Goal: Task Accomplishment & Management: Manage account settings

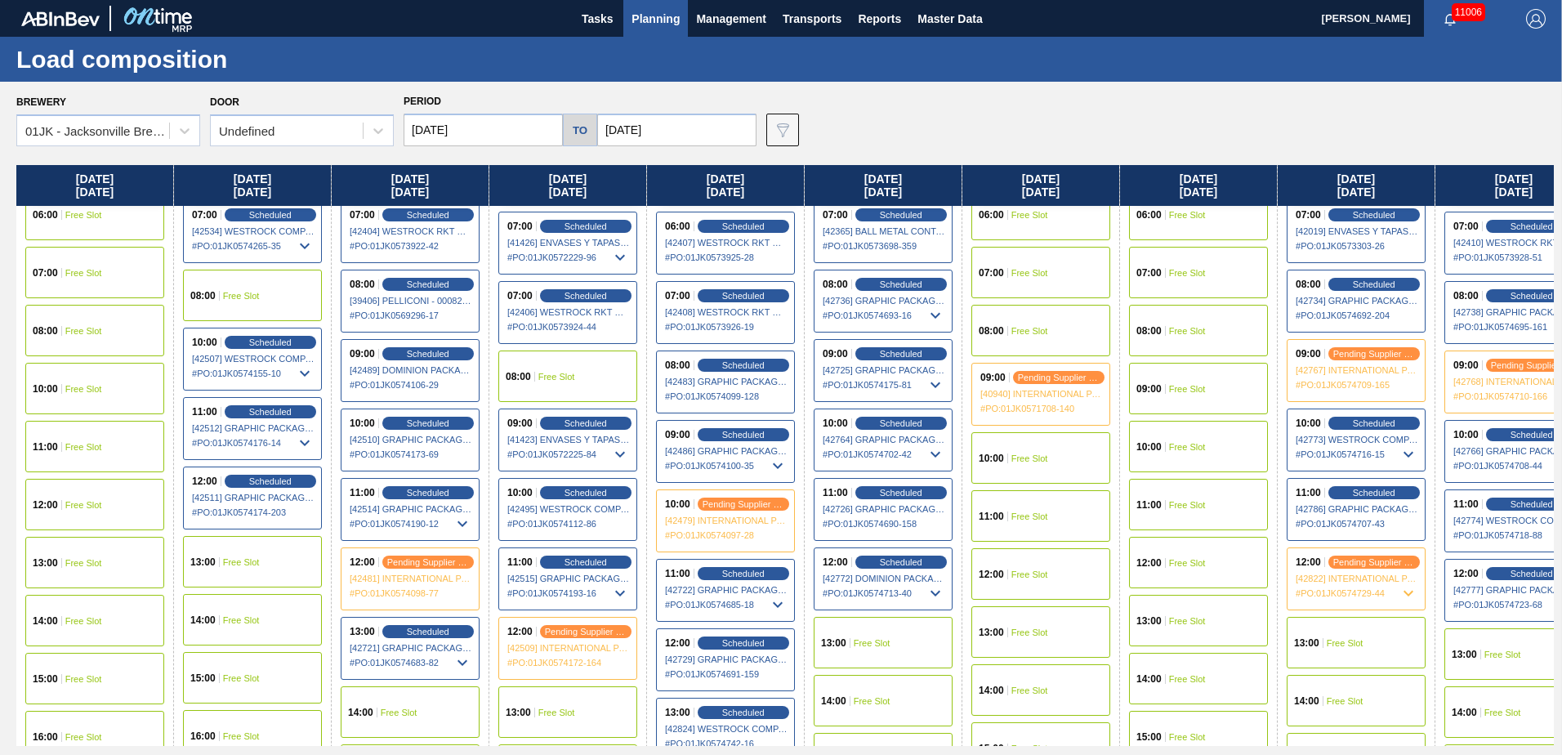
scroll to position [409, 0]
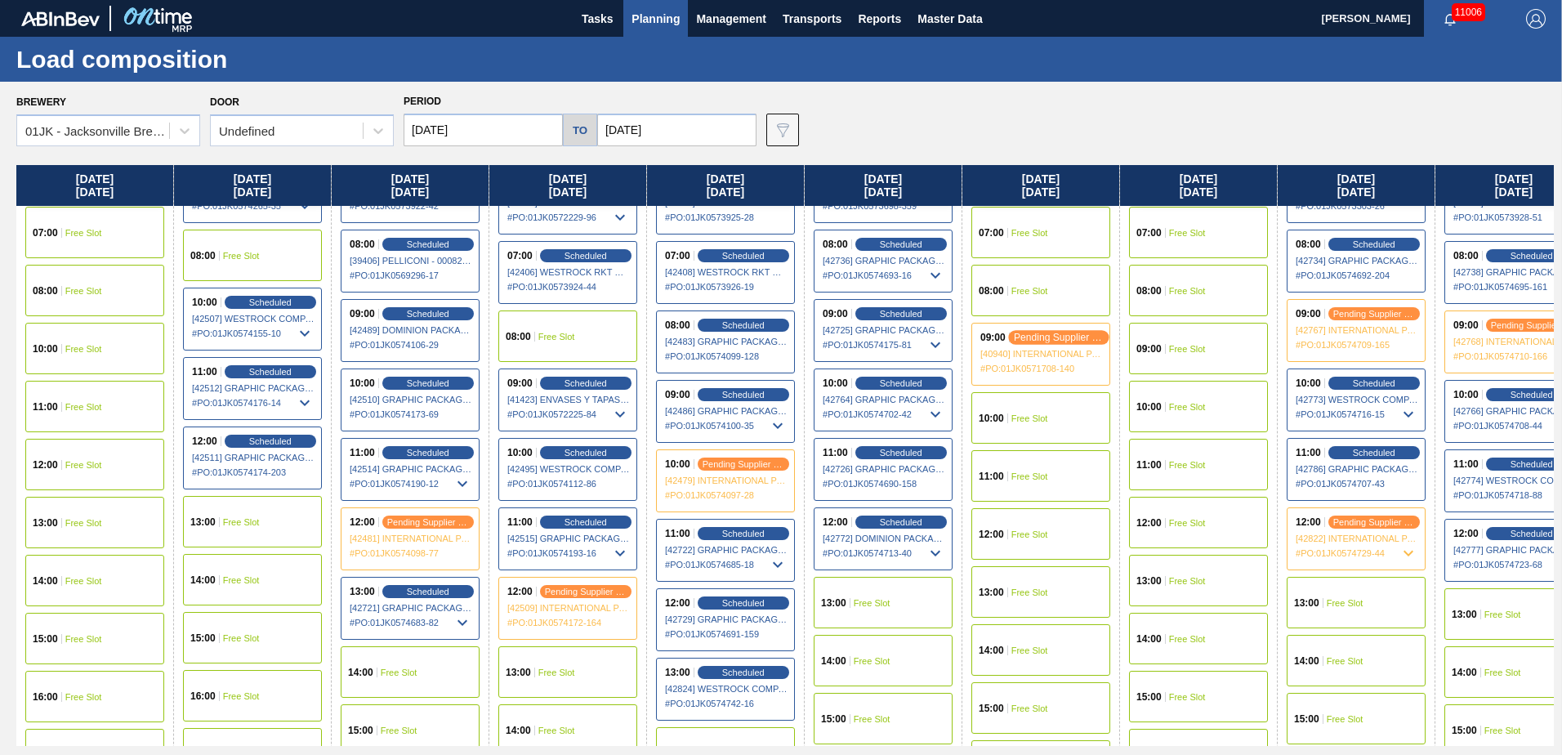
click at [1050, 343] on div "pending supplier review" at bounding box center [1058, 337] width 101 height 15
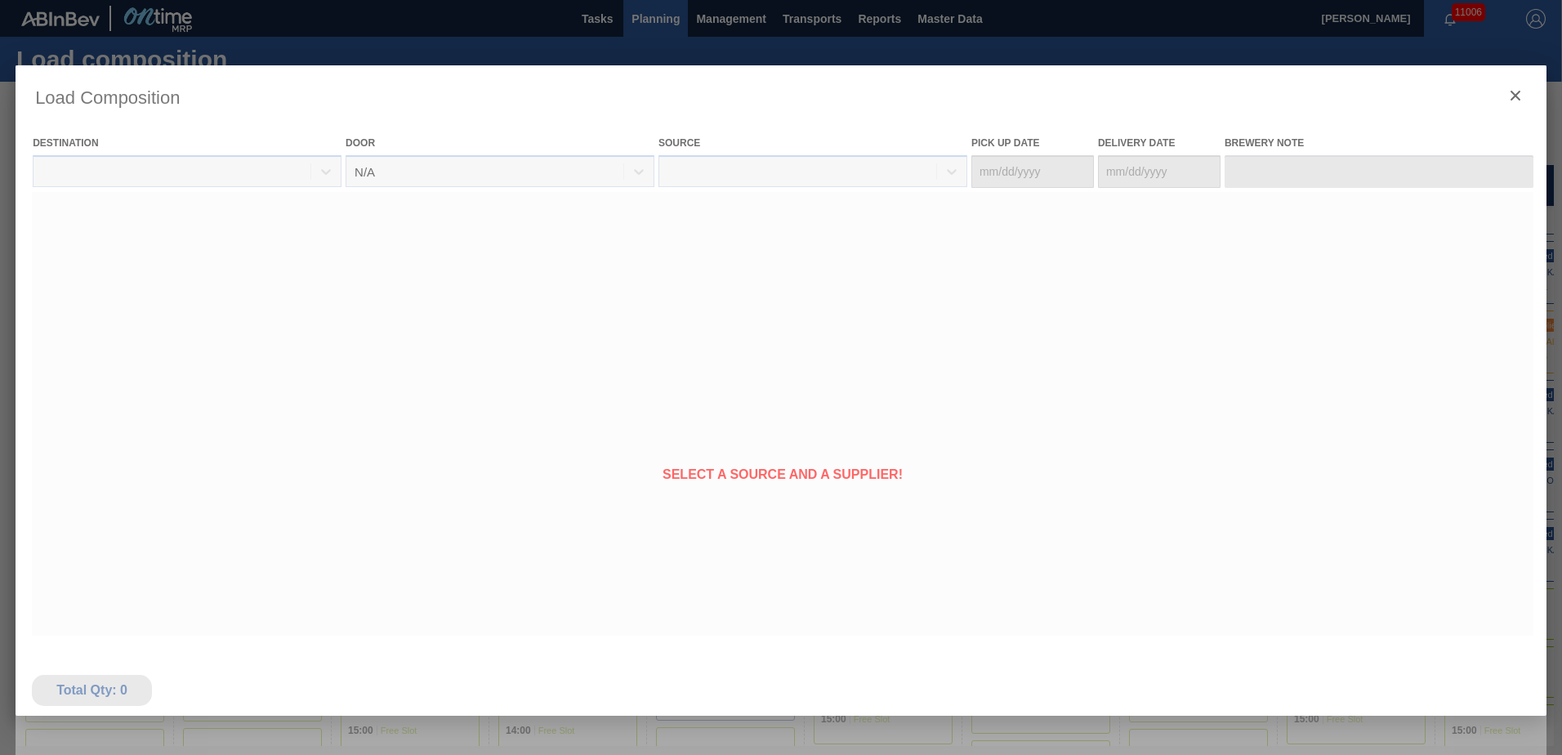
type Date "[DATE]"
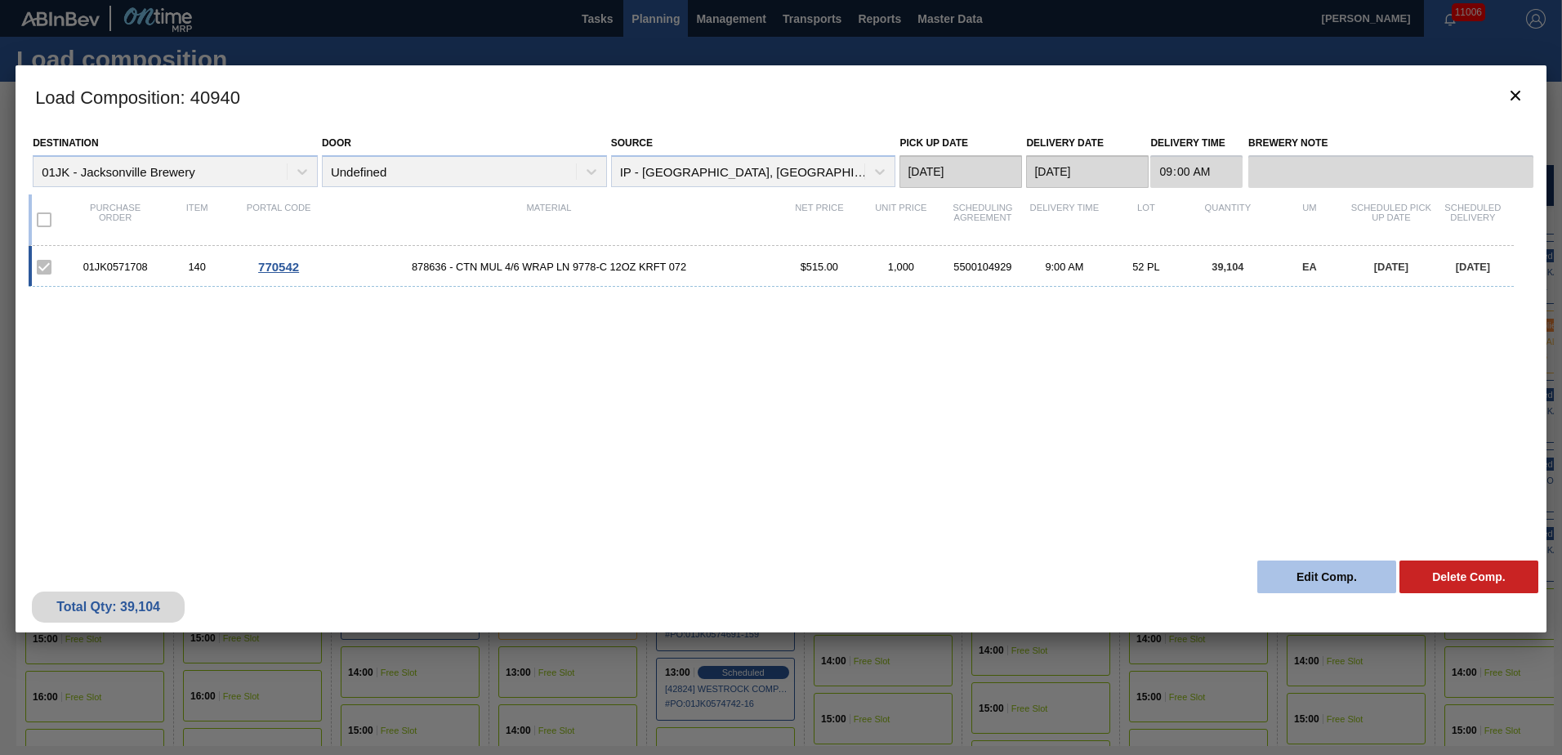
click at [1306, 574] on button "Edit Comp." at bounding box center [1327, 577] width 139 height 33
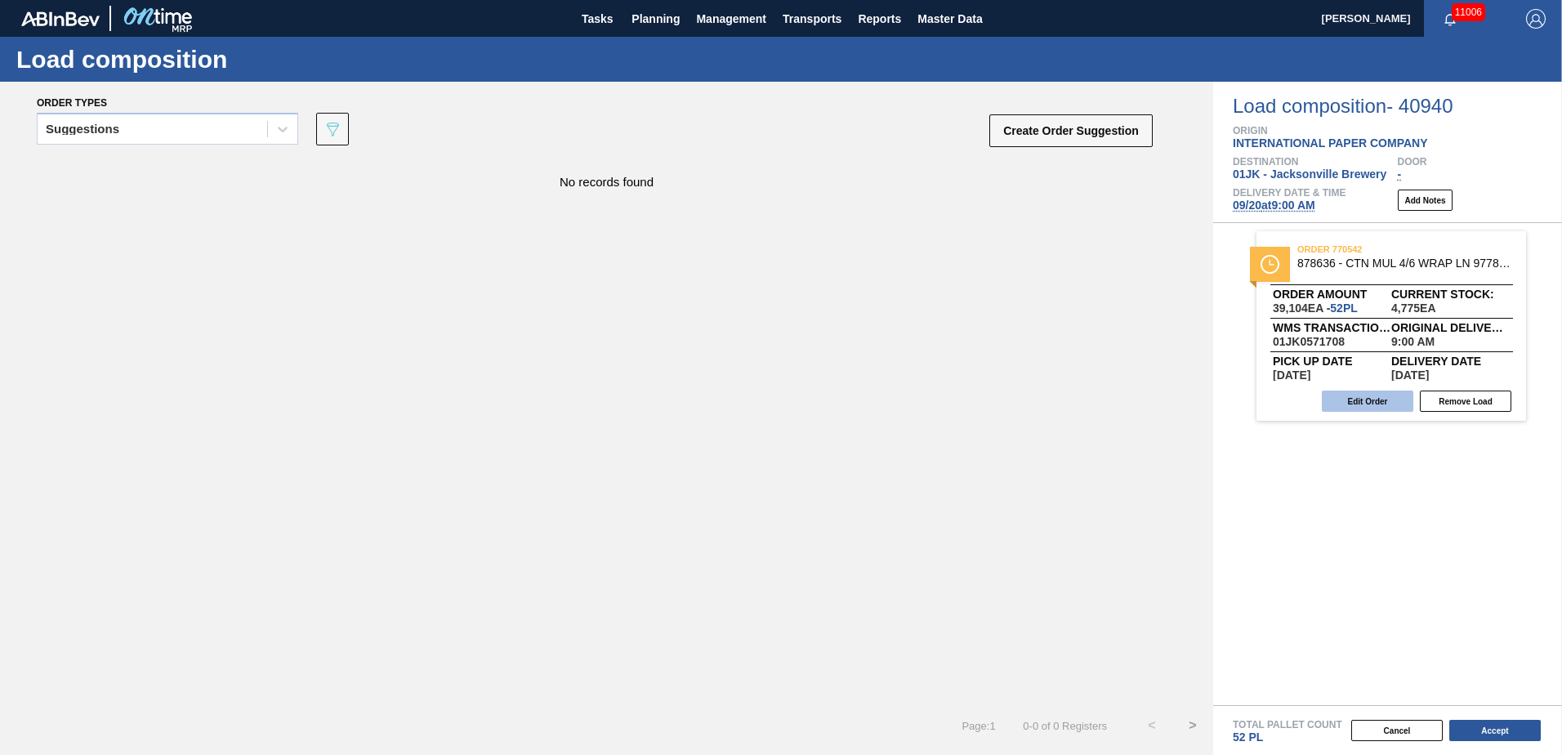
click at [1387, 410] on button "Edit Order" at bounding box center [1368, 401] width 92 height 21
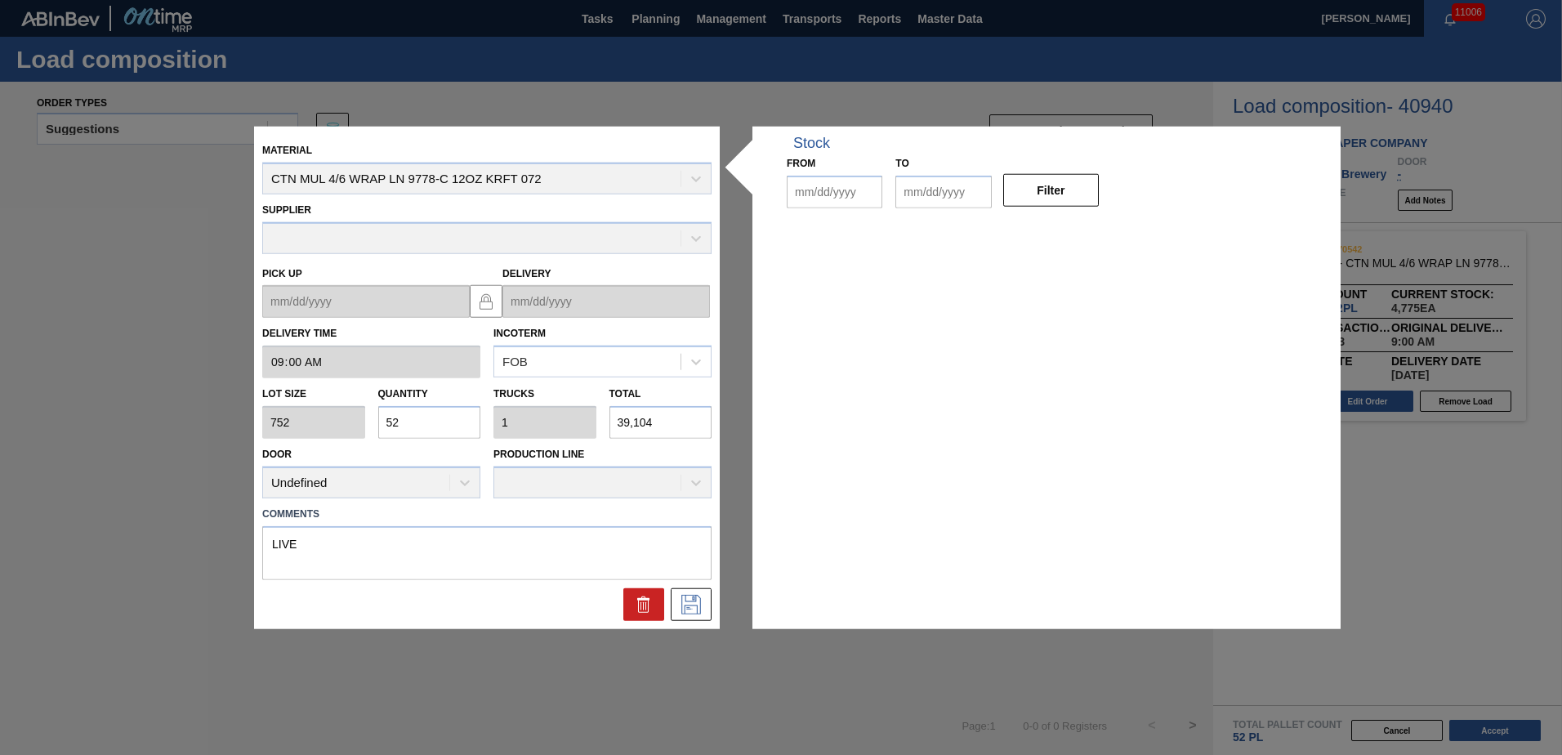
type input "09:00:00"
type input "752"
type input "52"
type input "1"
type input "39,104"
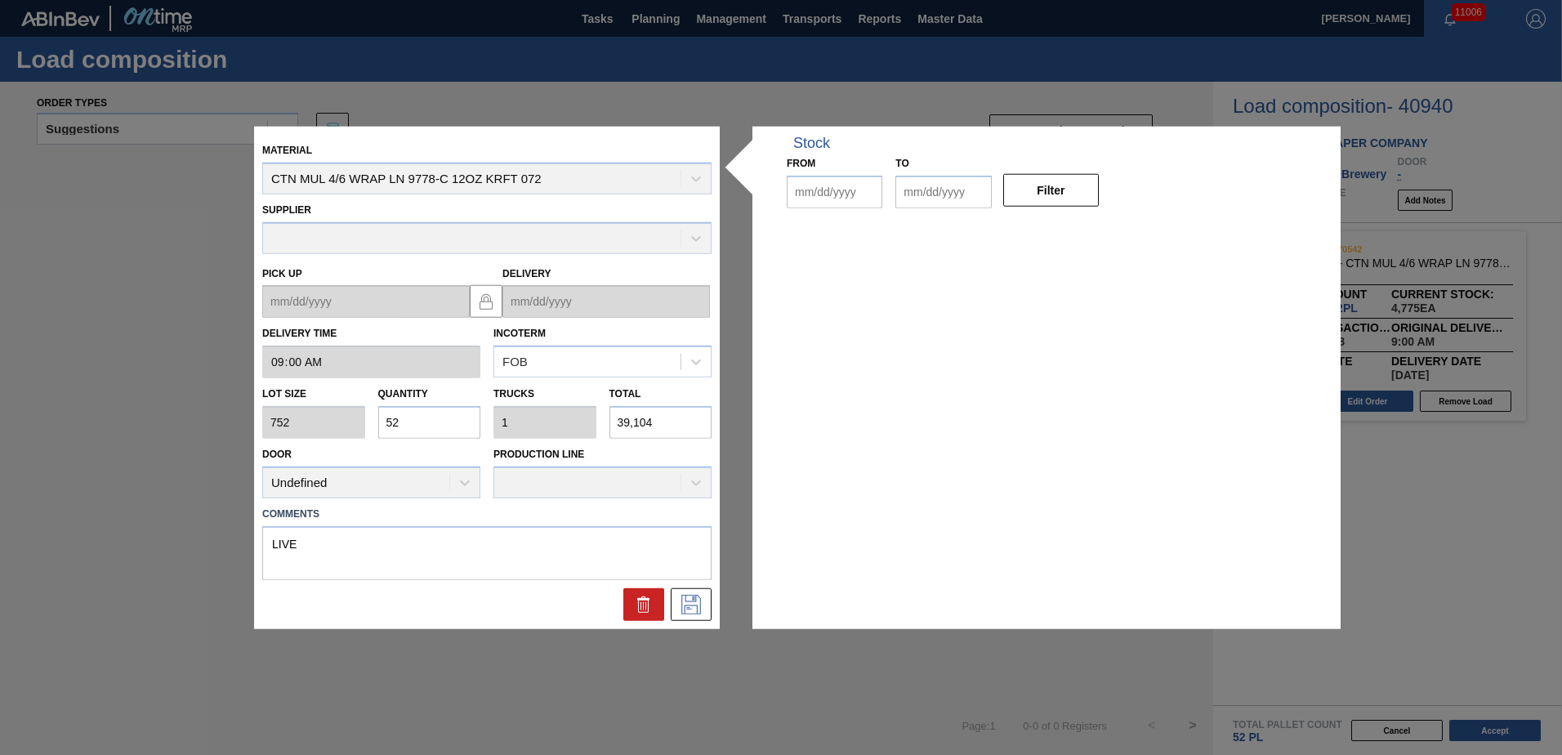
type textarea "LIVE"
type up "[DATE]"
type input "[DATE]"
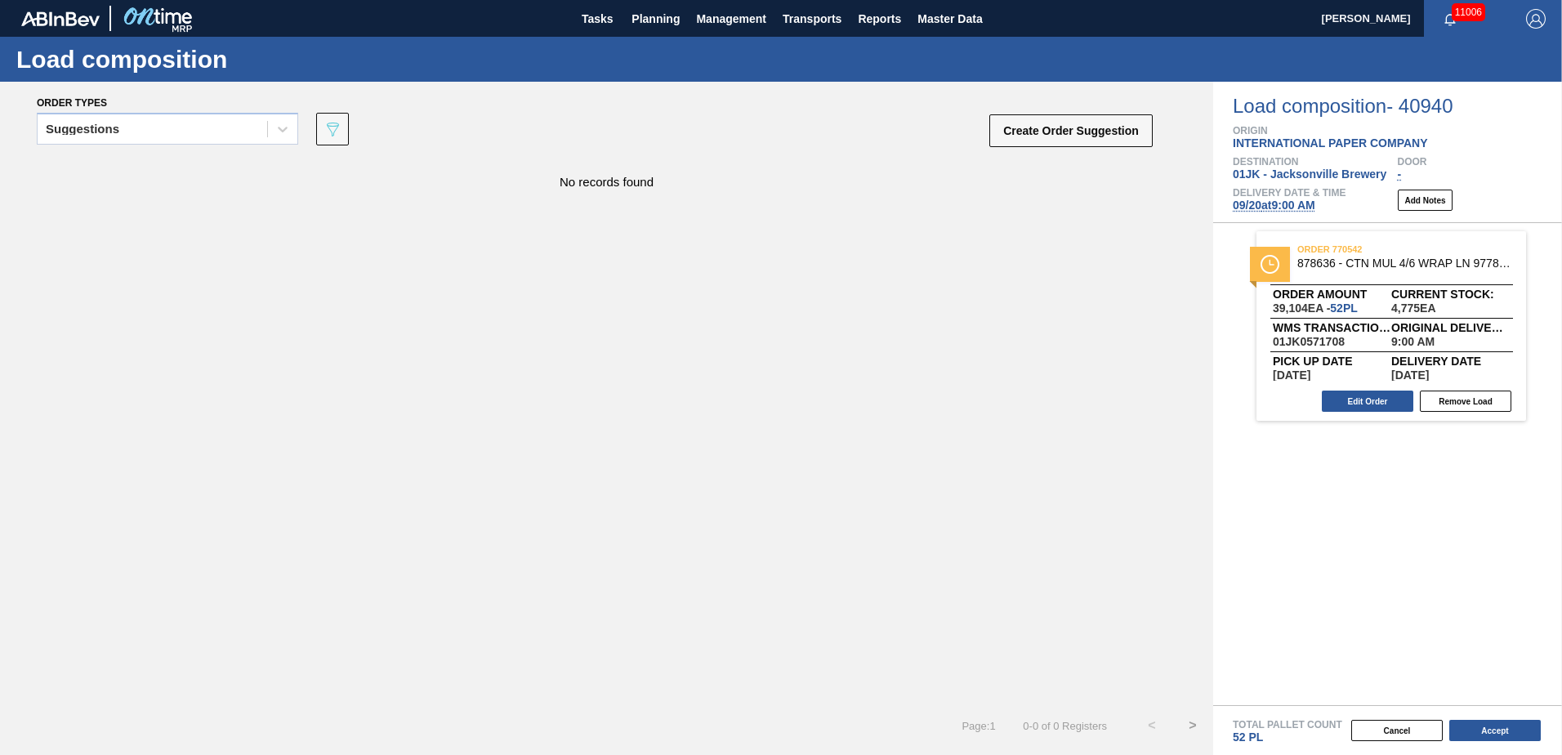
click at [1250, 207] on span "[DATE] 9:00 AM" at bounding box center [1274, 205] width 83 height 13
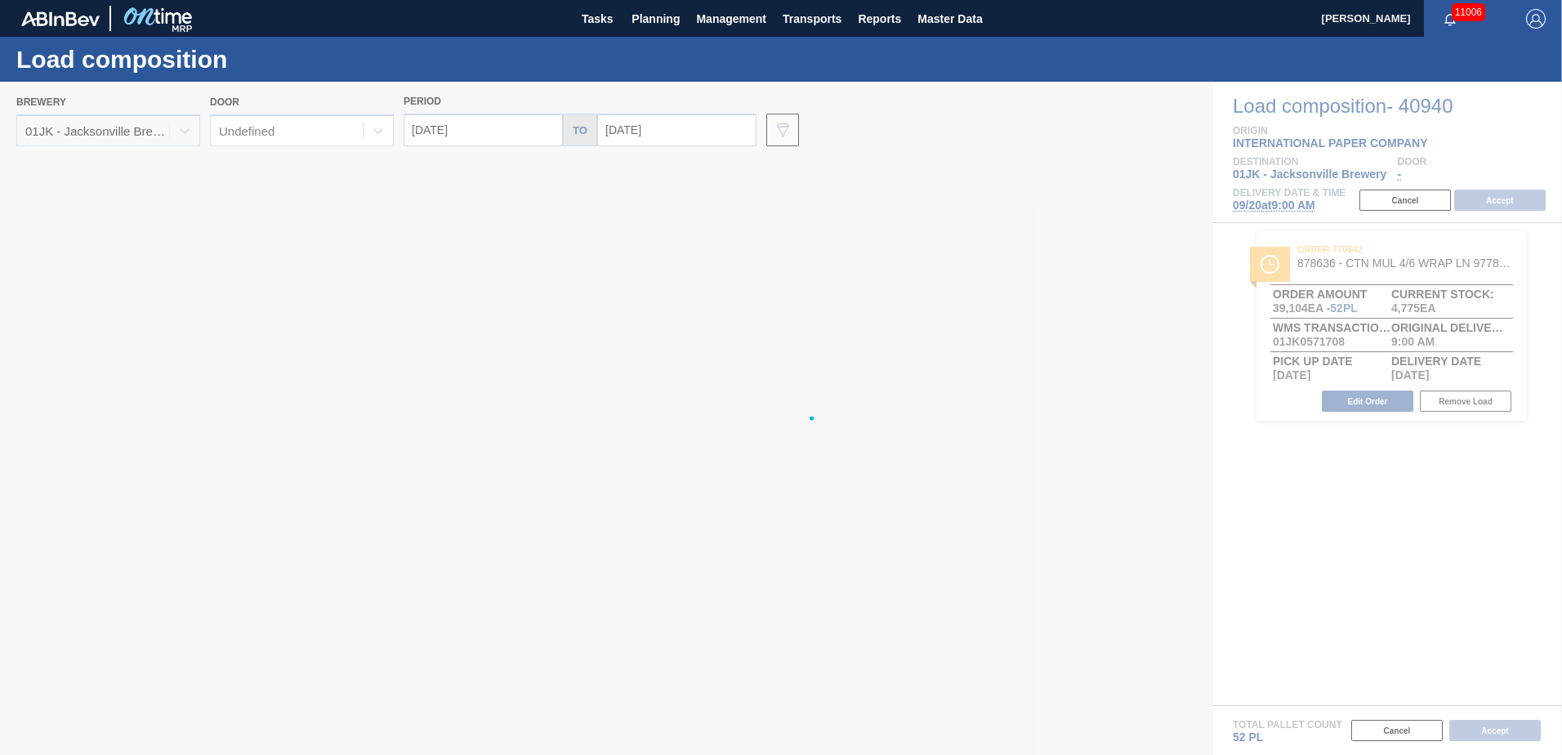
type input "[DATE]"
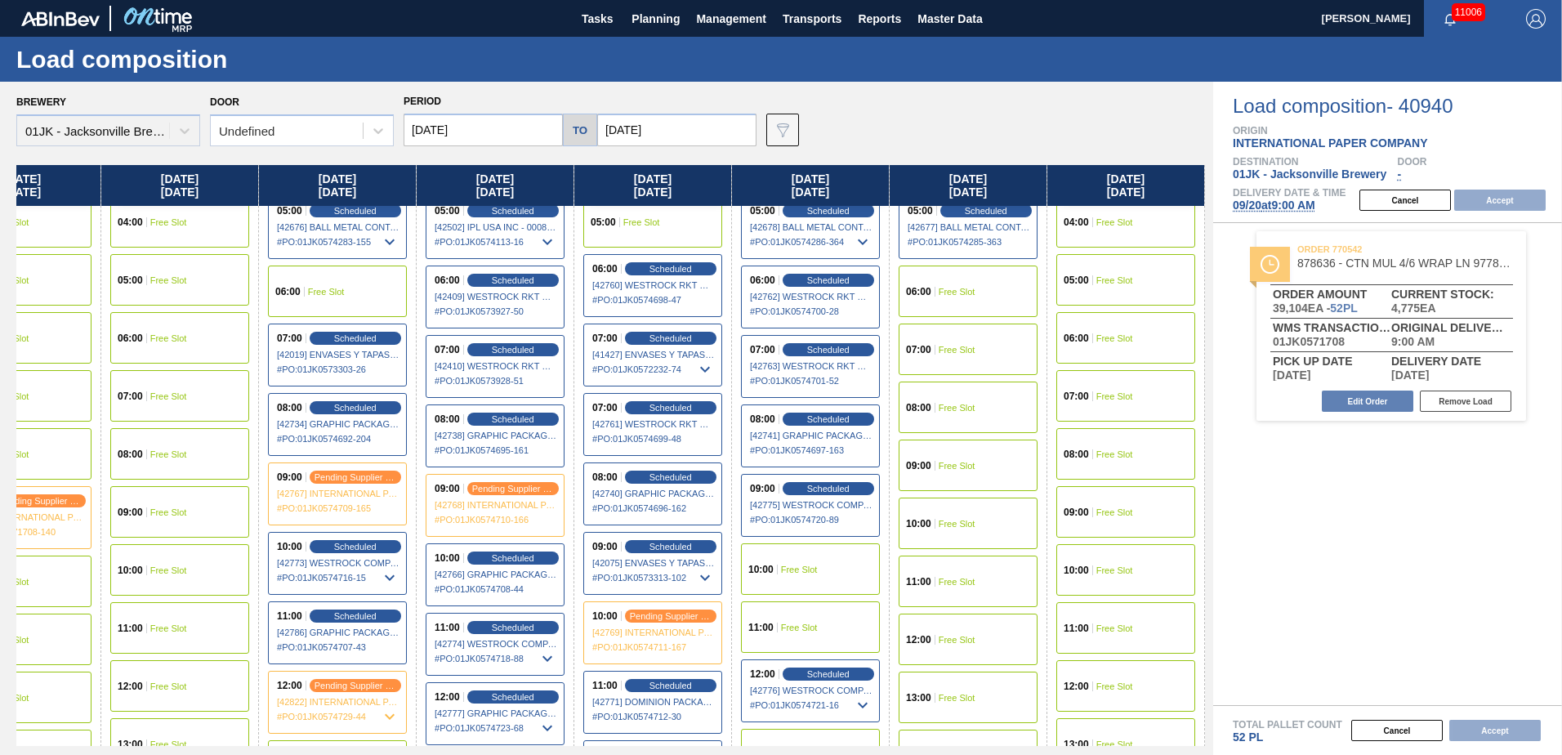
scroll to position [245, 0]
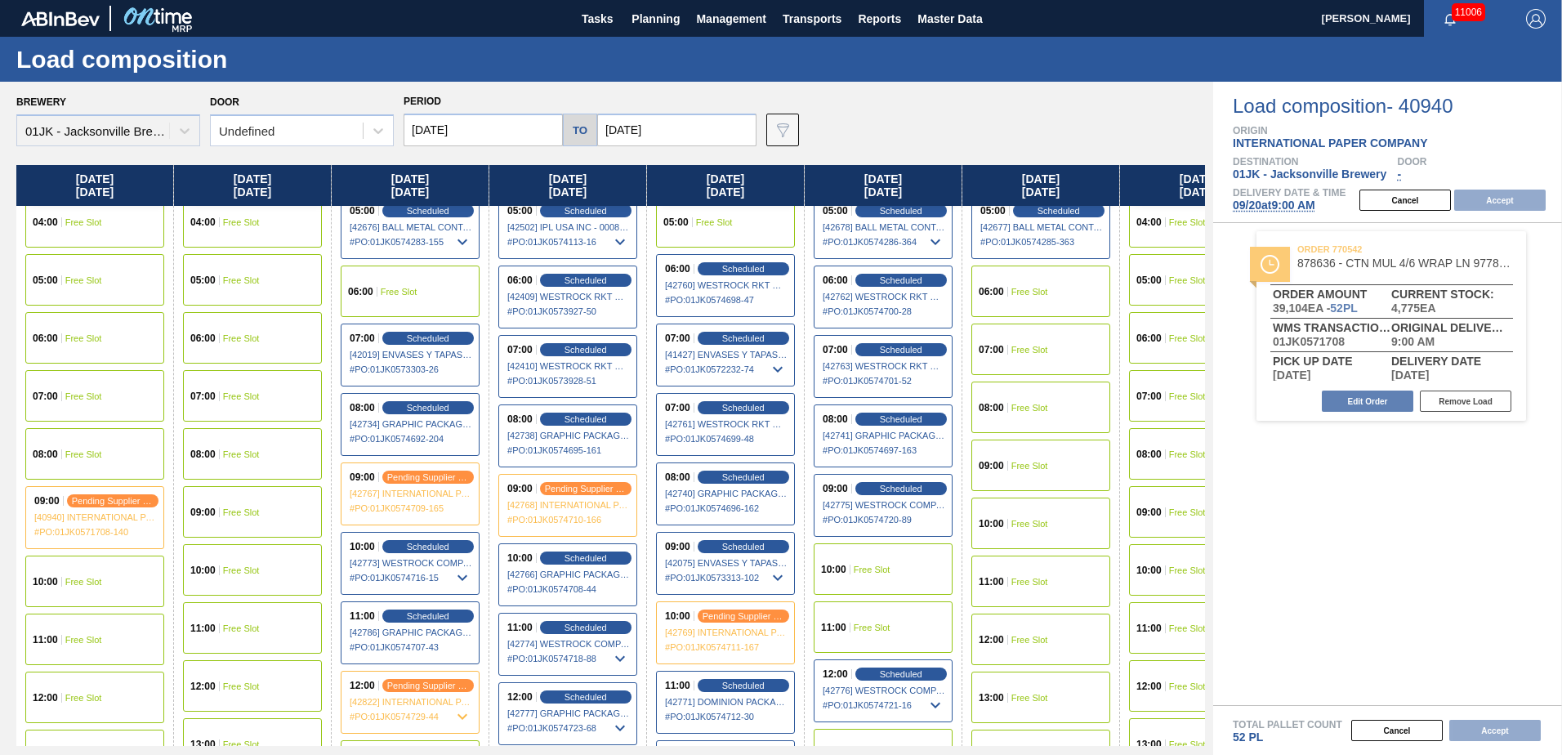
drag, startPoint x: 1024, startPoint y: 399, endPoint x: 1099, endPoint y: 425, distance: 79.6
click at [1099, 425] on div "[DATE] 01:00 Free Slot 01:00 Free Slot 02:00 Free Slot 03:00 Free Slot 04:00 Fr…" at bounding box center [610, 455] width 1189 height 581
click at [496, 123] on input "[DATE]" at bounding box center [483, 130] width 159 height 33
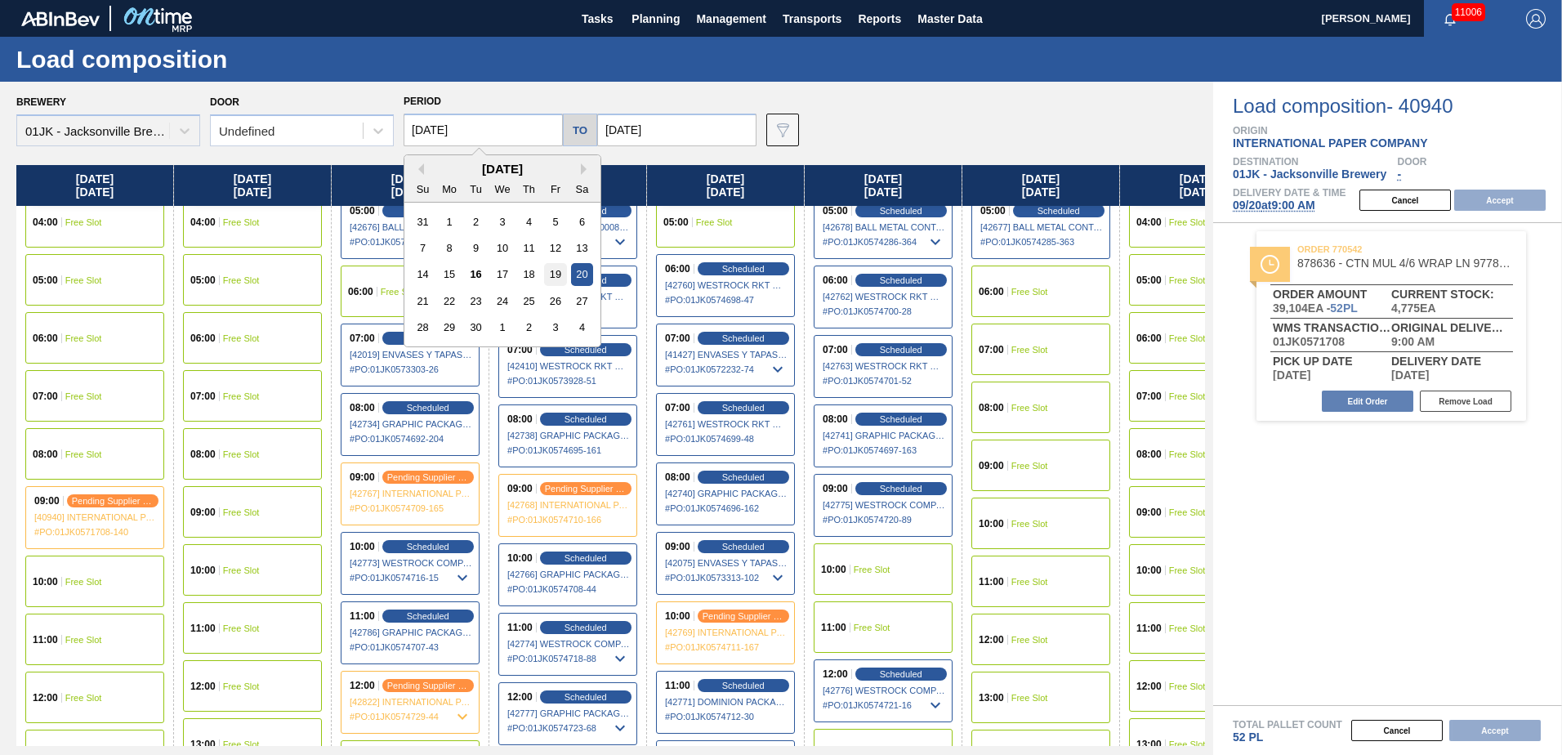
click at [548, 273] on div "19" at bounding box center [555, 274] width 22 height 22
type input "[DATE]"
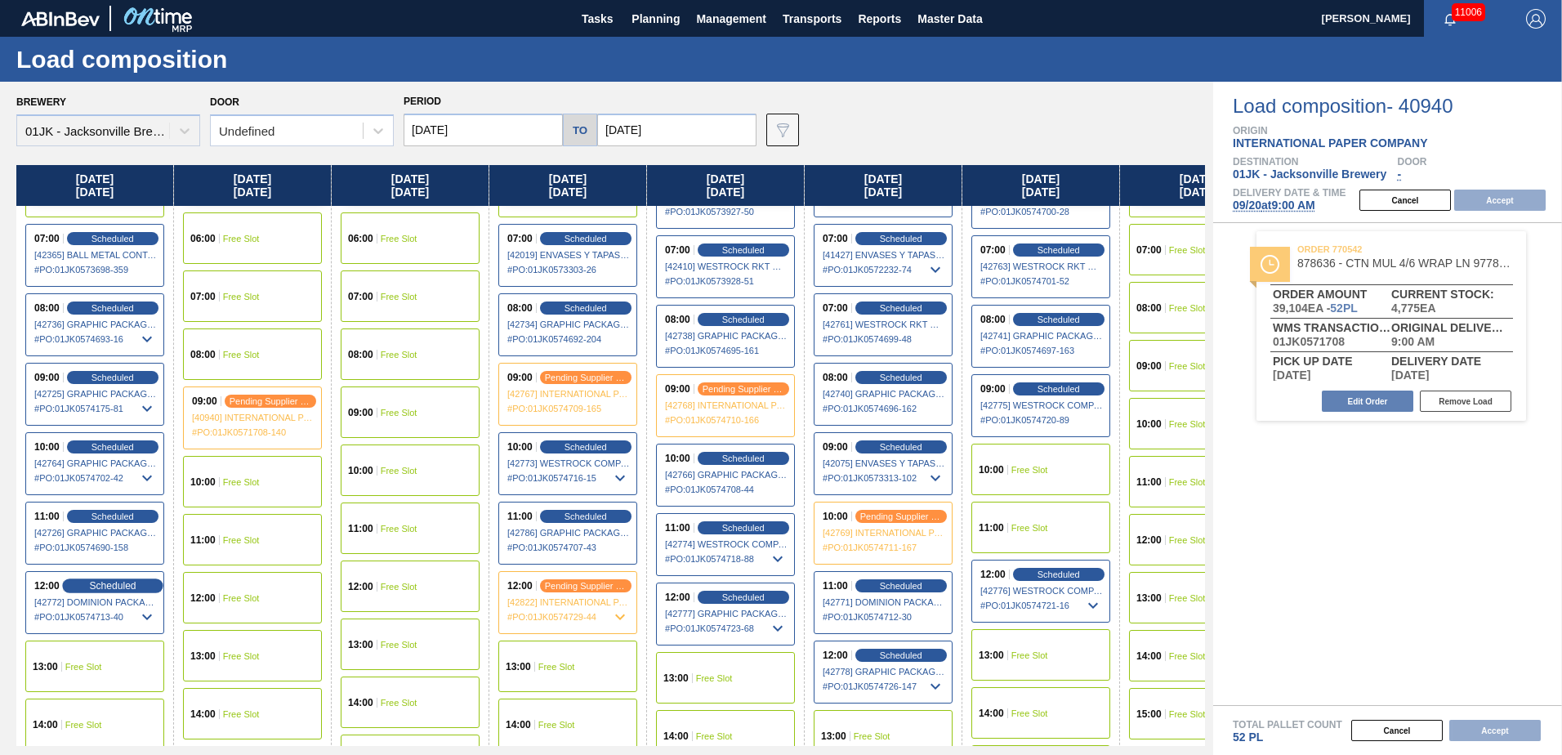
scroll to position [409, 0]
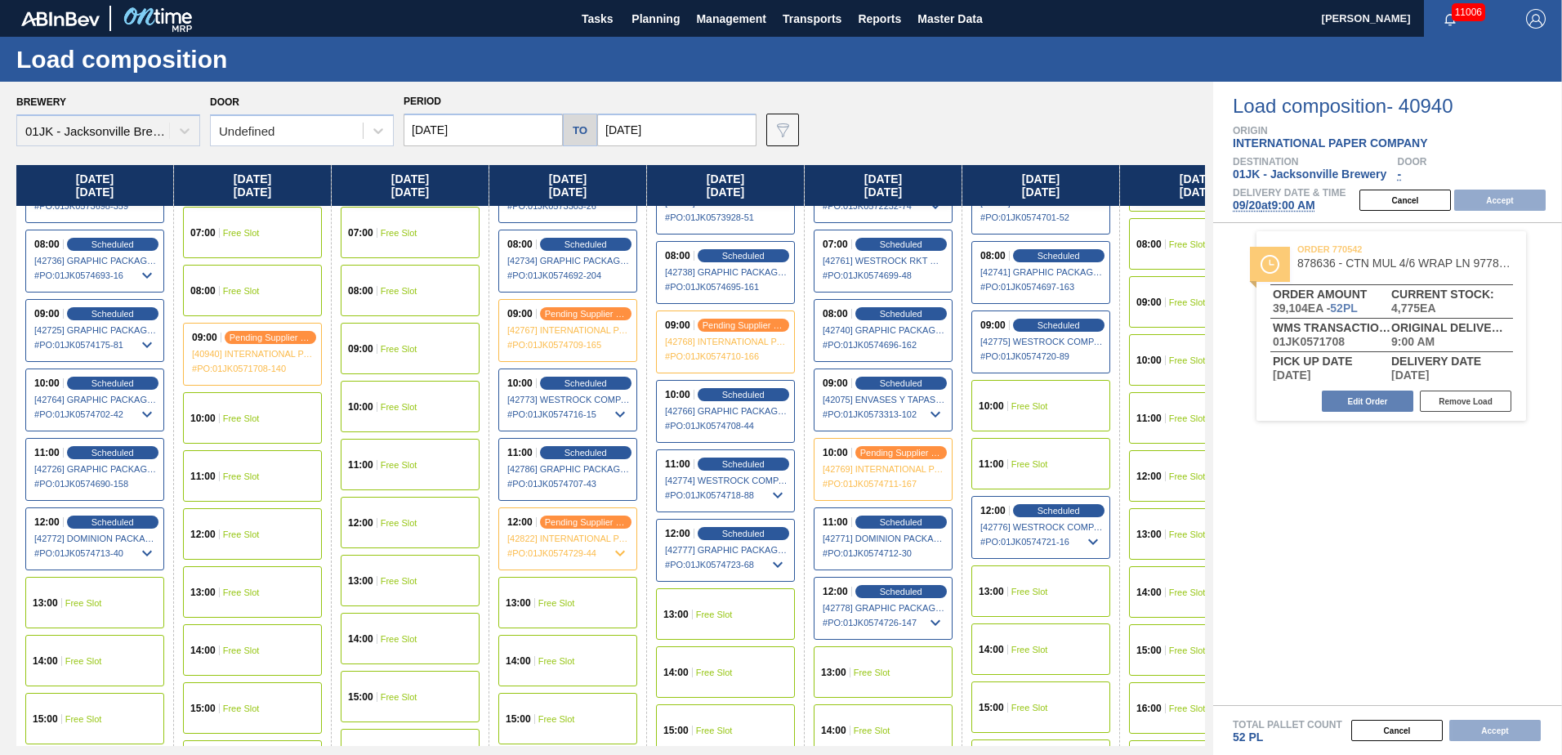
click at [114, 598] on div "13:00 Free Slot" at bounding box center [94, 602] width 139 height 51
click at [1519, 203] on button "Accept" at bounding box center [1500, 200] width 92 height 21
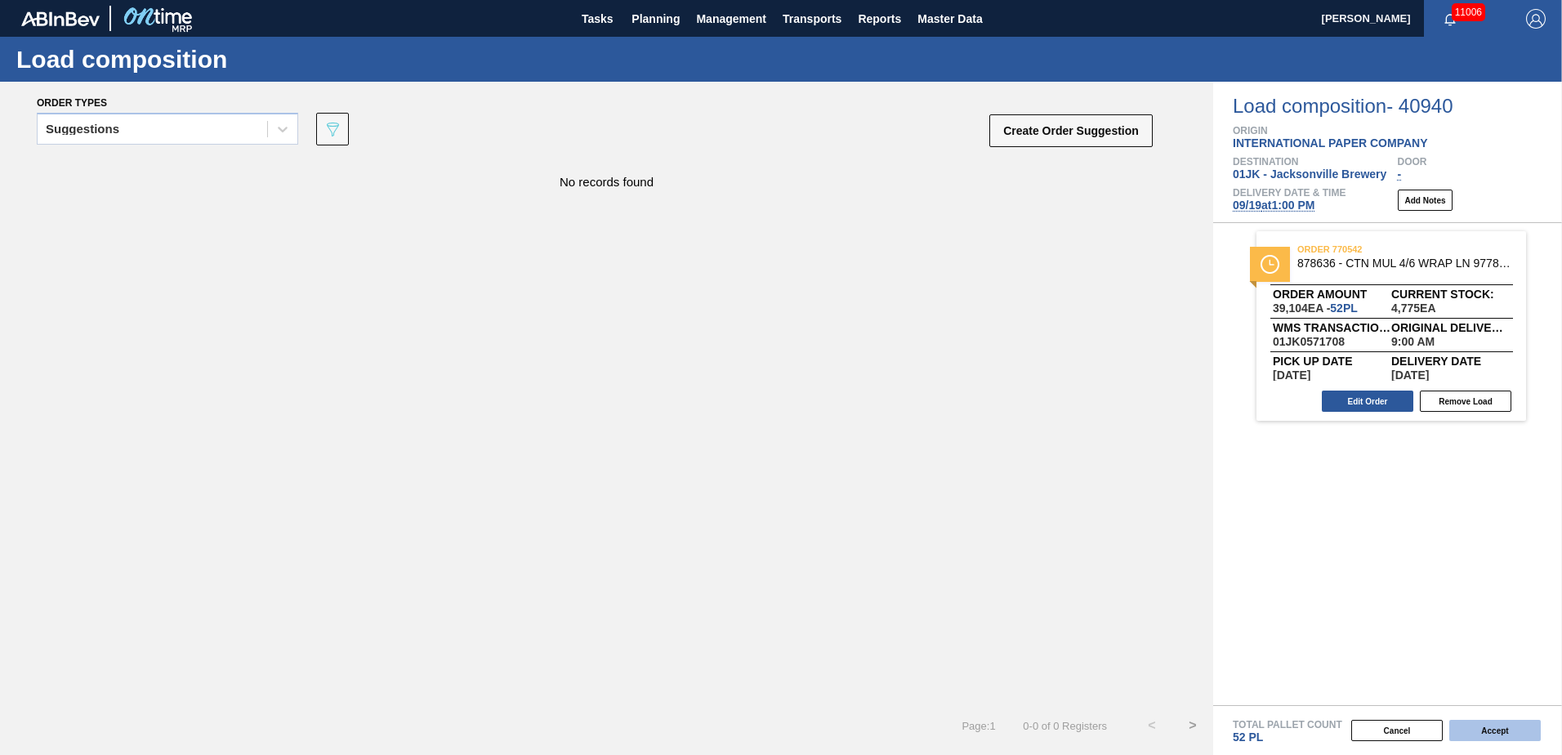
click at [1488, 721] on button "Accept" at bounding box center [1496, 730] width 92 height 21
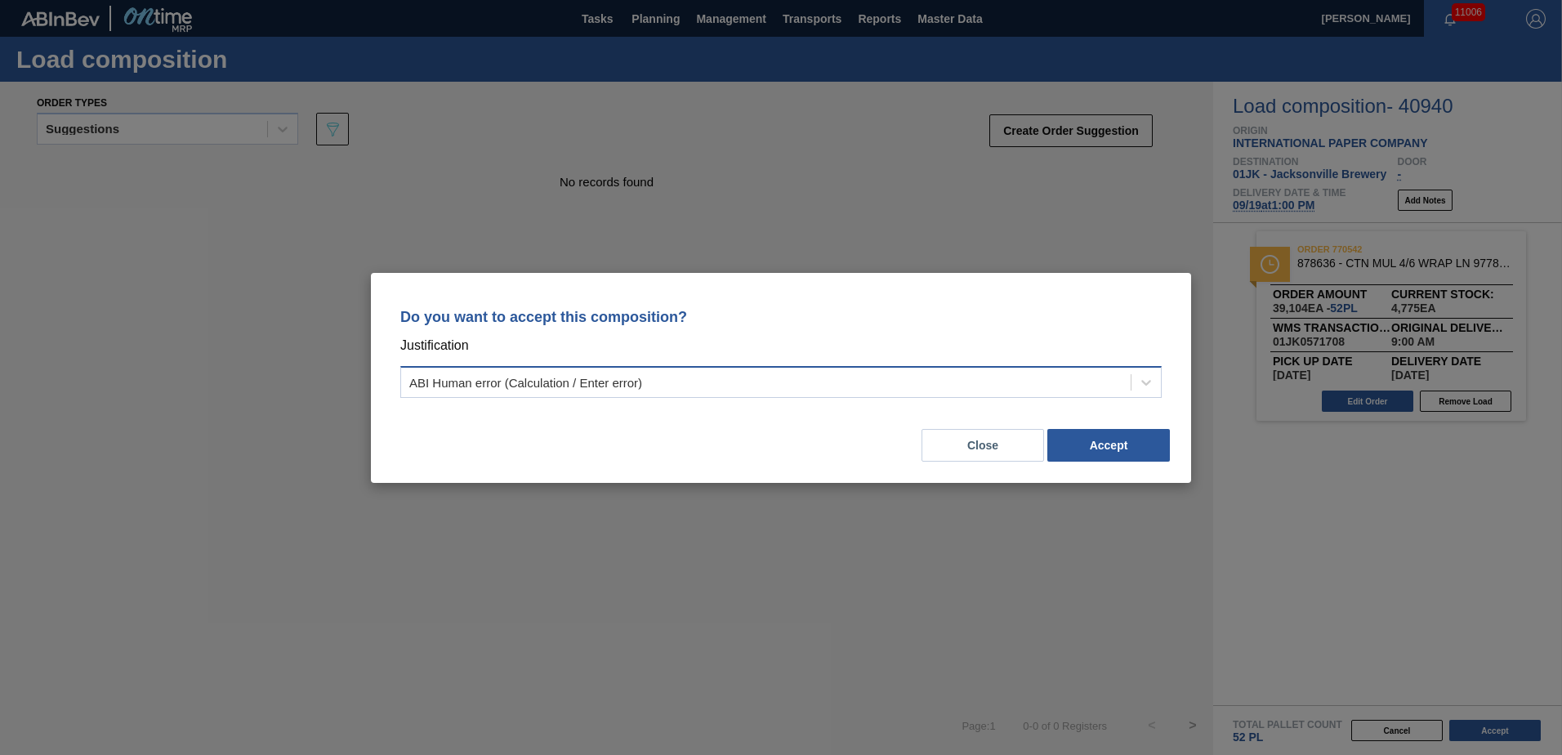
drag, startPoint x: 654, startPoint y: 403, endPoint x: 661, endPoint y: 393, distance: 12.3
click at [654, 403] on div "Do you want to accept this composition? Justification ABI Human error (Calculat…" at bounding box center [781, 350] width 781 height 115
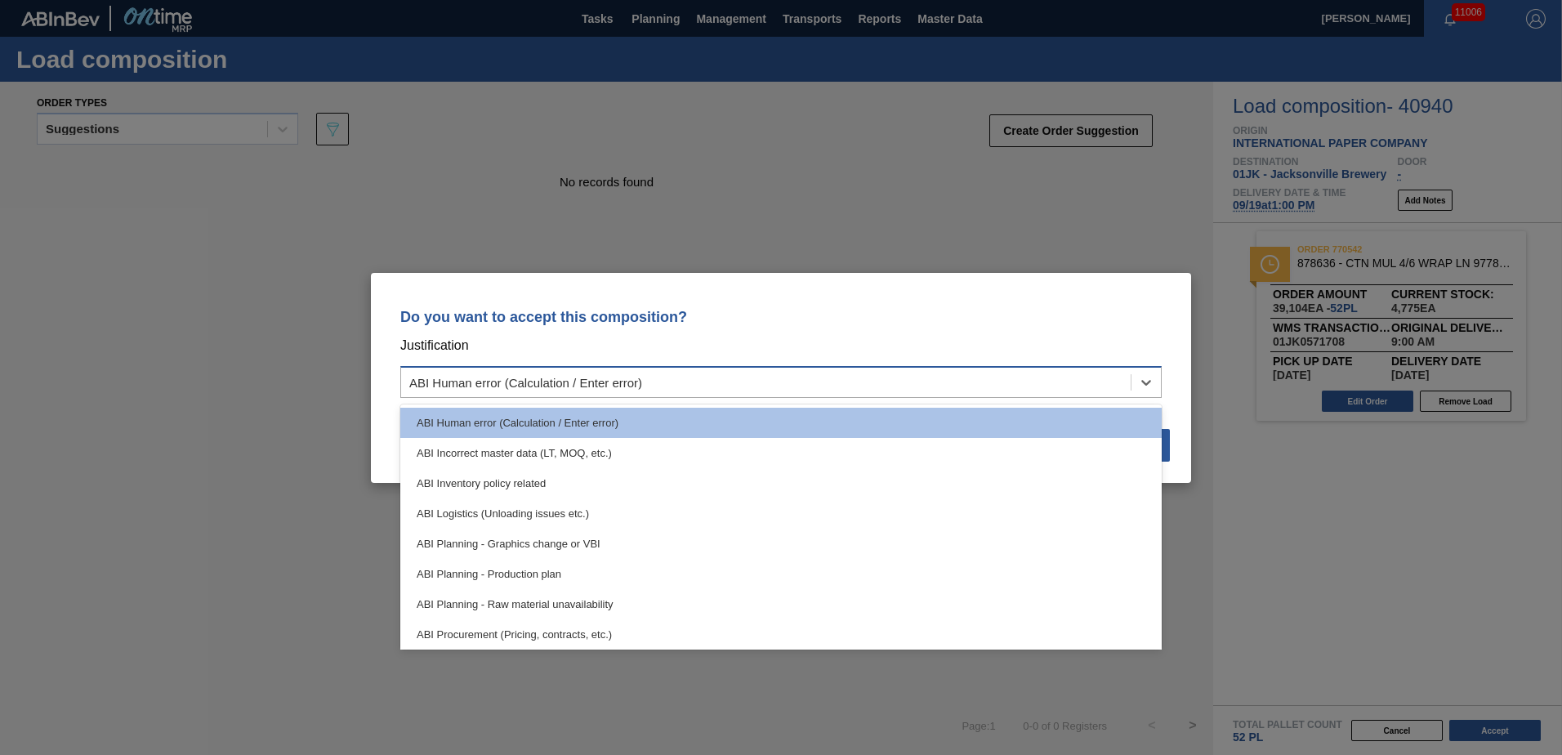
click at [665, 400] on div "Do you want to accept this composition? Justification option ABI Human error (C…" at bounding box center [781, 350] width 781 height 115
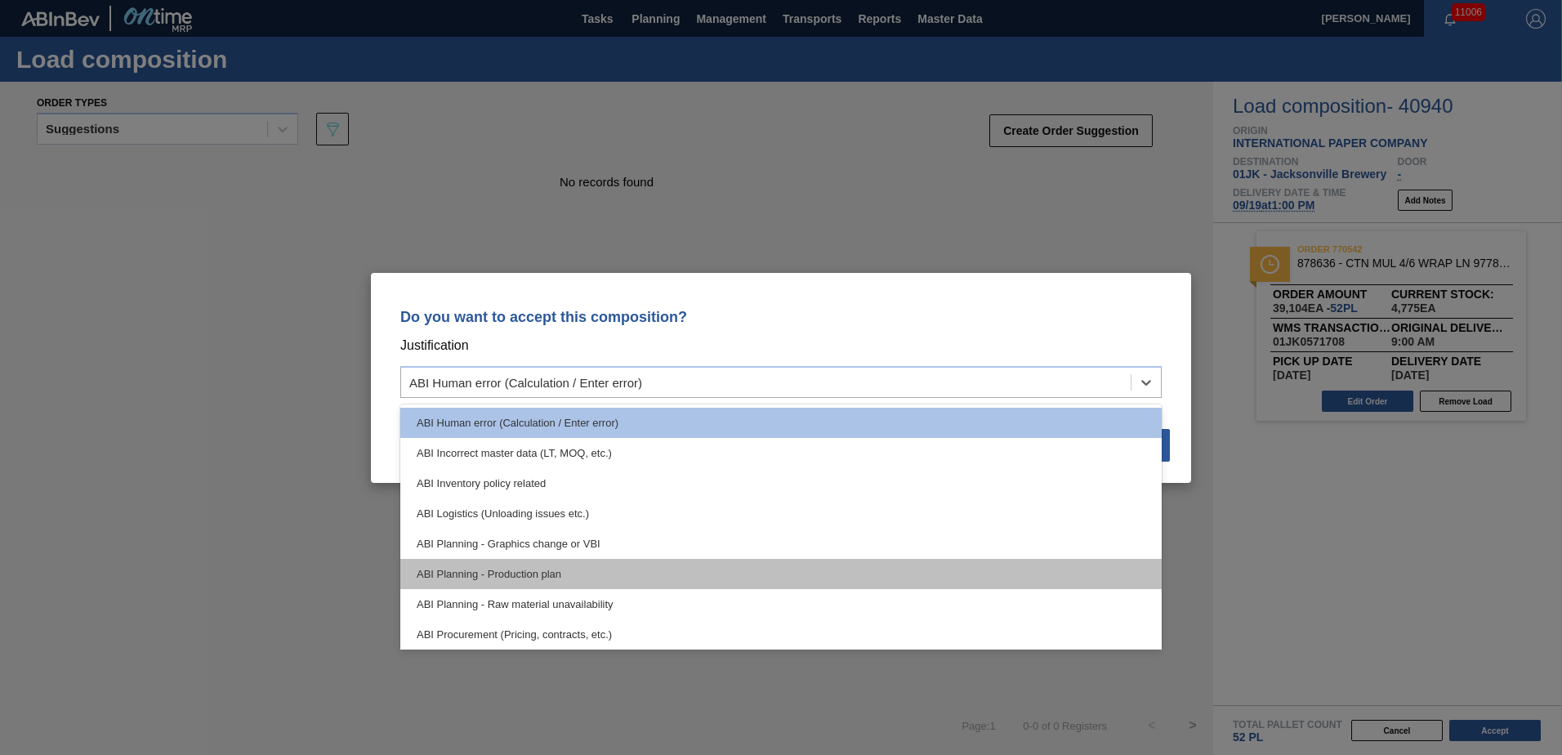
click at [572, 562] on div "ABI Planning - Production plan" at bounding box center [781, 574] width 762 height 30
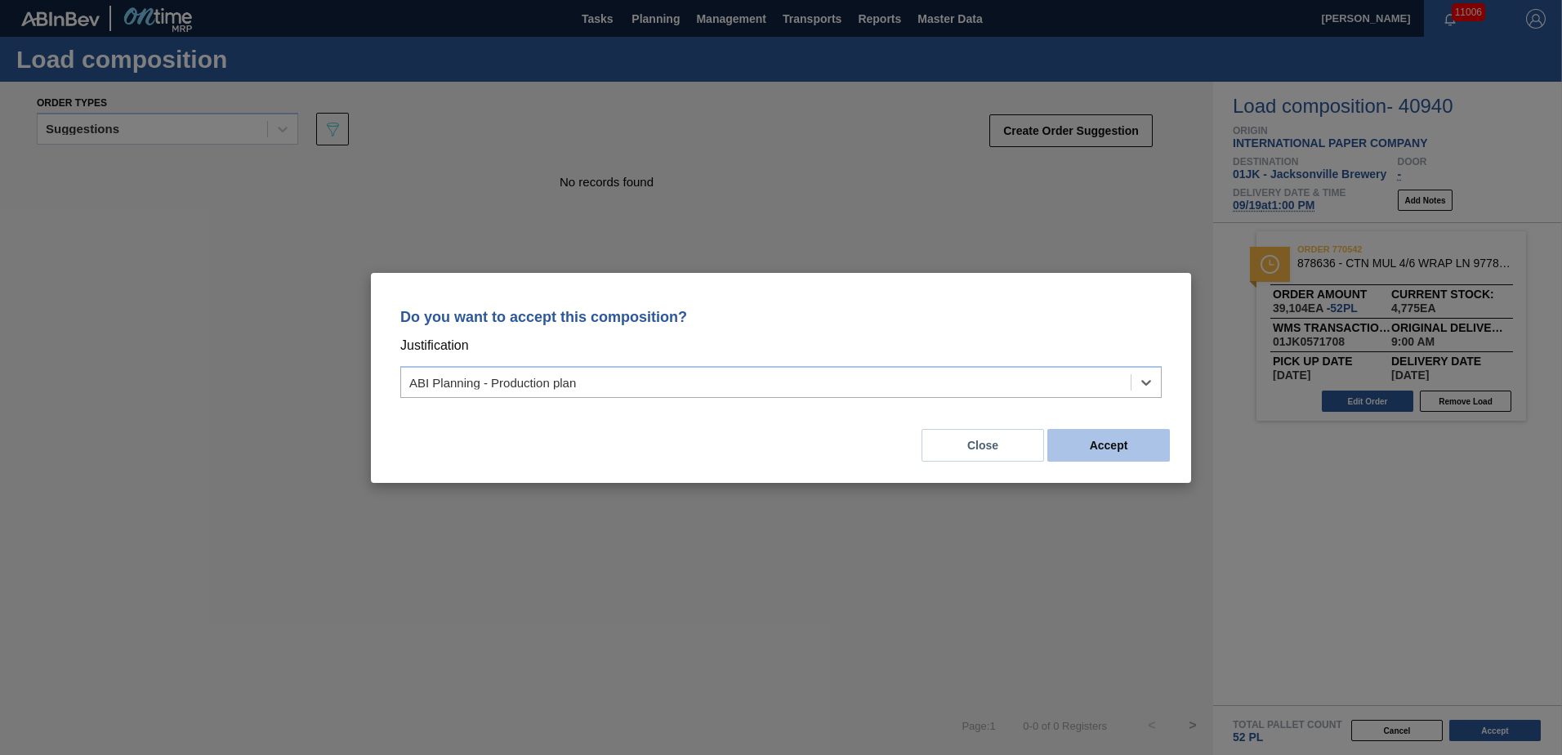
click at [1160, 441] on button "Accept" at bounding box center [1109, 445] width 123 height 33
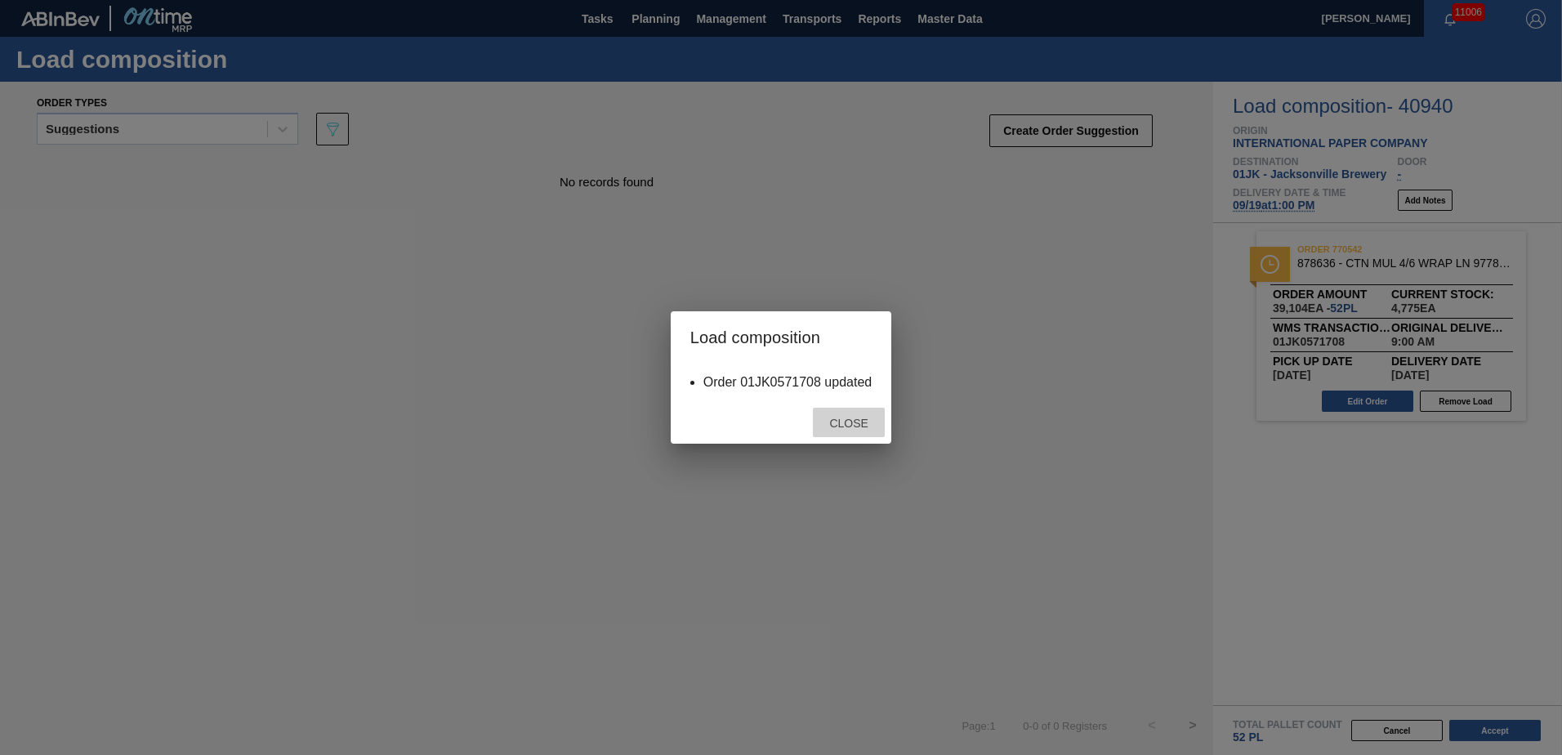
click at [859, 428] on span "Close" at bounding box center [848, 423] width 65 height 13
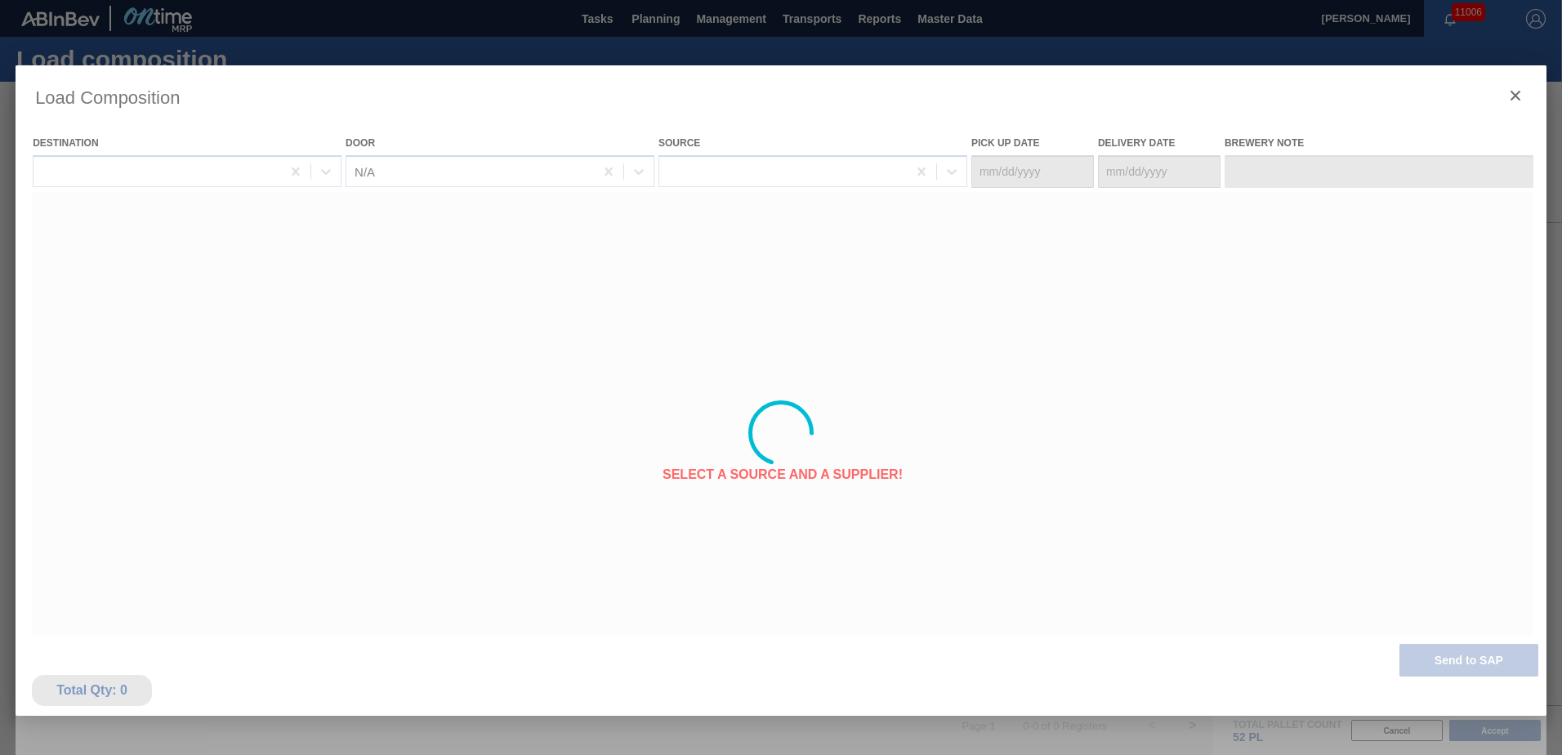
type Date "[DATE]"
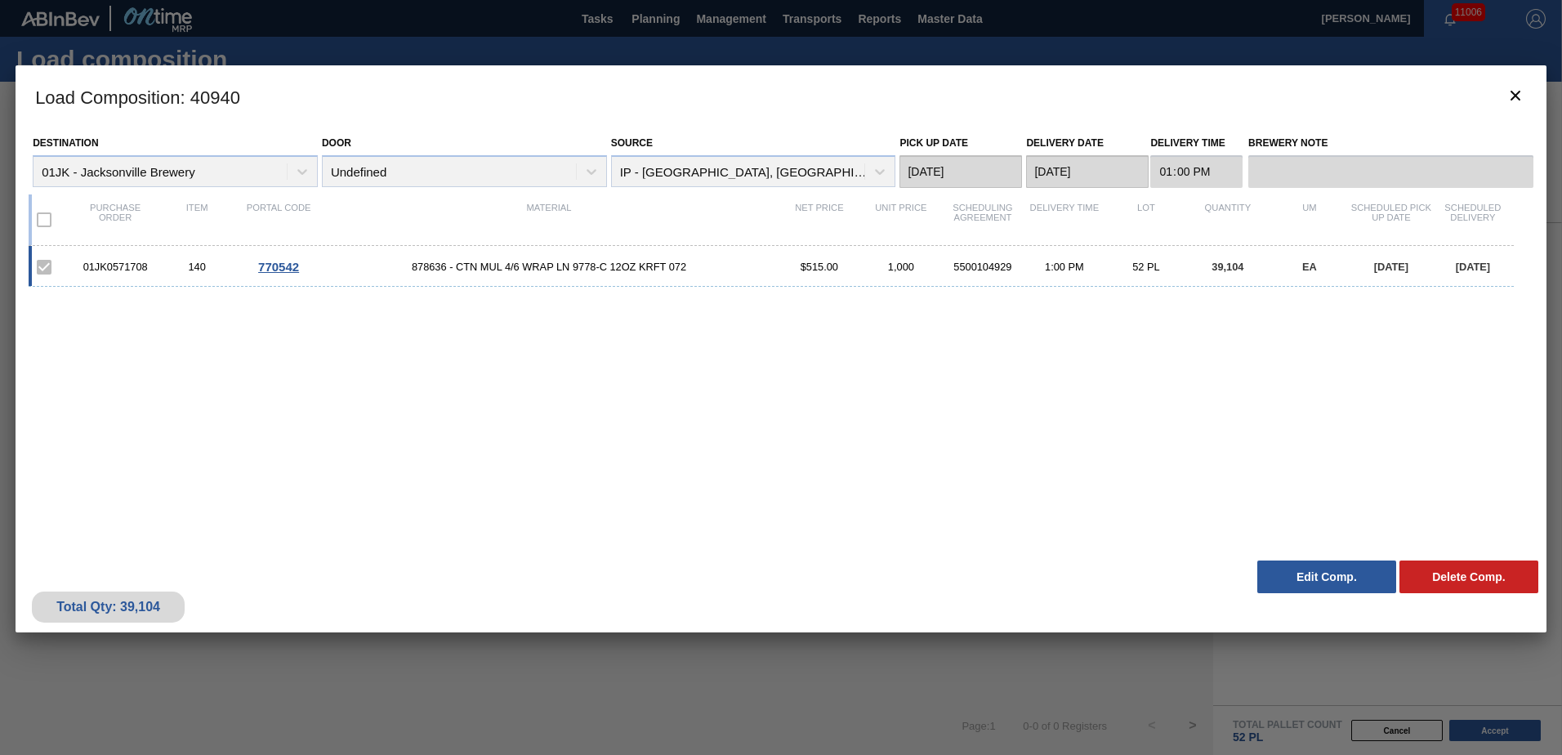
click at [380, 321] on div "01JK0571708 140 770542 878636 - CTN MUL 4/6 WRAP LN 9778-C 12OZ KRFT 072 $515.0…" at bounding box center [778, 389] width 1499 height 287
click at [1508, 109] on button "botão de ícone" at bounding box center [1515, 96] width 39 height 39
